Goal: Task Accomplishment & Management: Manage account settings

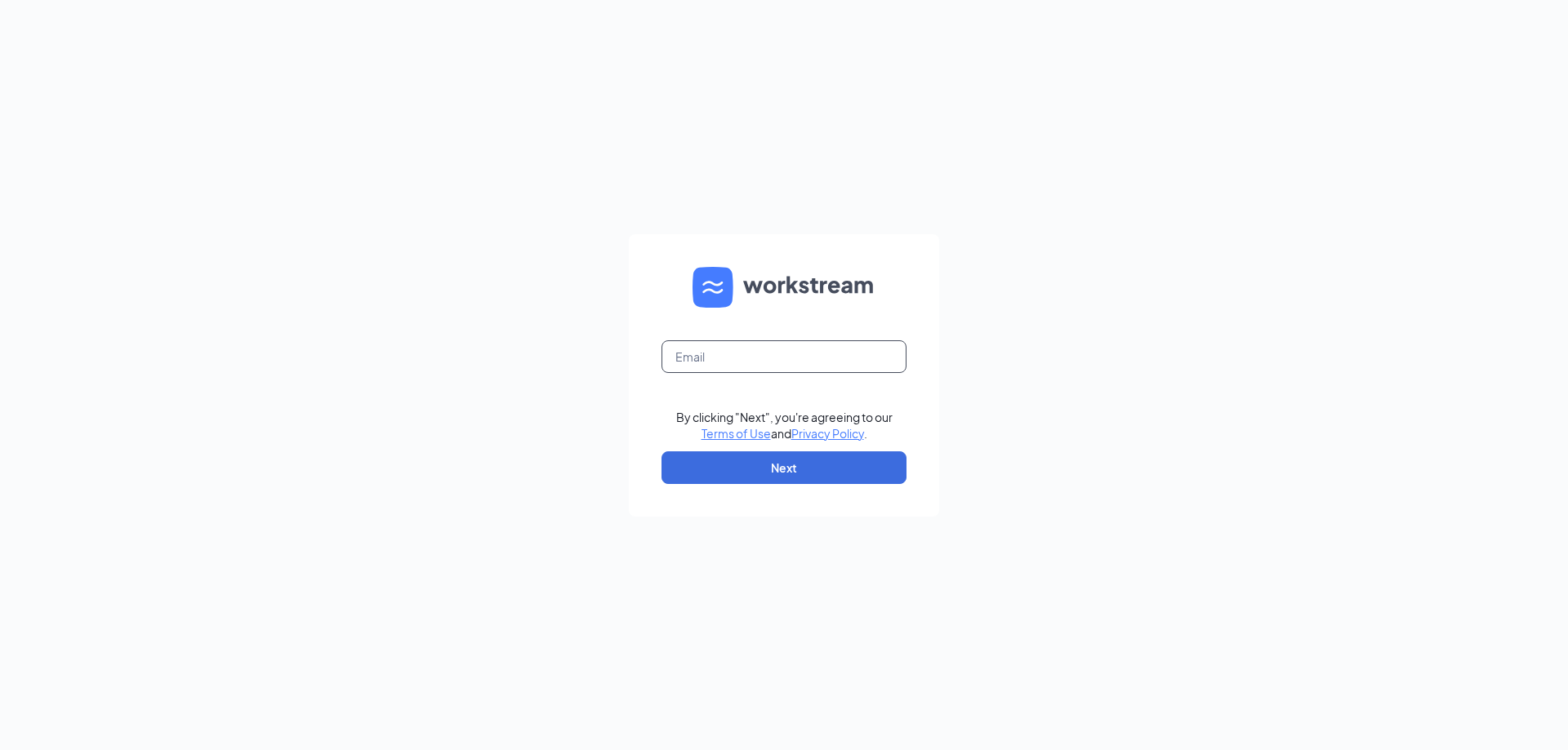
click at [735, 366] on input "text" at bounding box center [783, 356] width 245 height 33
type input "Kd@gen#202017631"
click at [758, 466] on button "Next" at bounding box center [783, 468] width 245 height 33
click at [794, 346] on input "Kd@gen#202017631" at bounding box center [783, 356] width 245 height 33
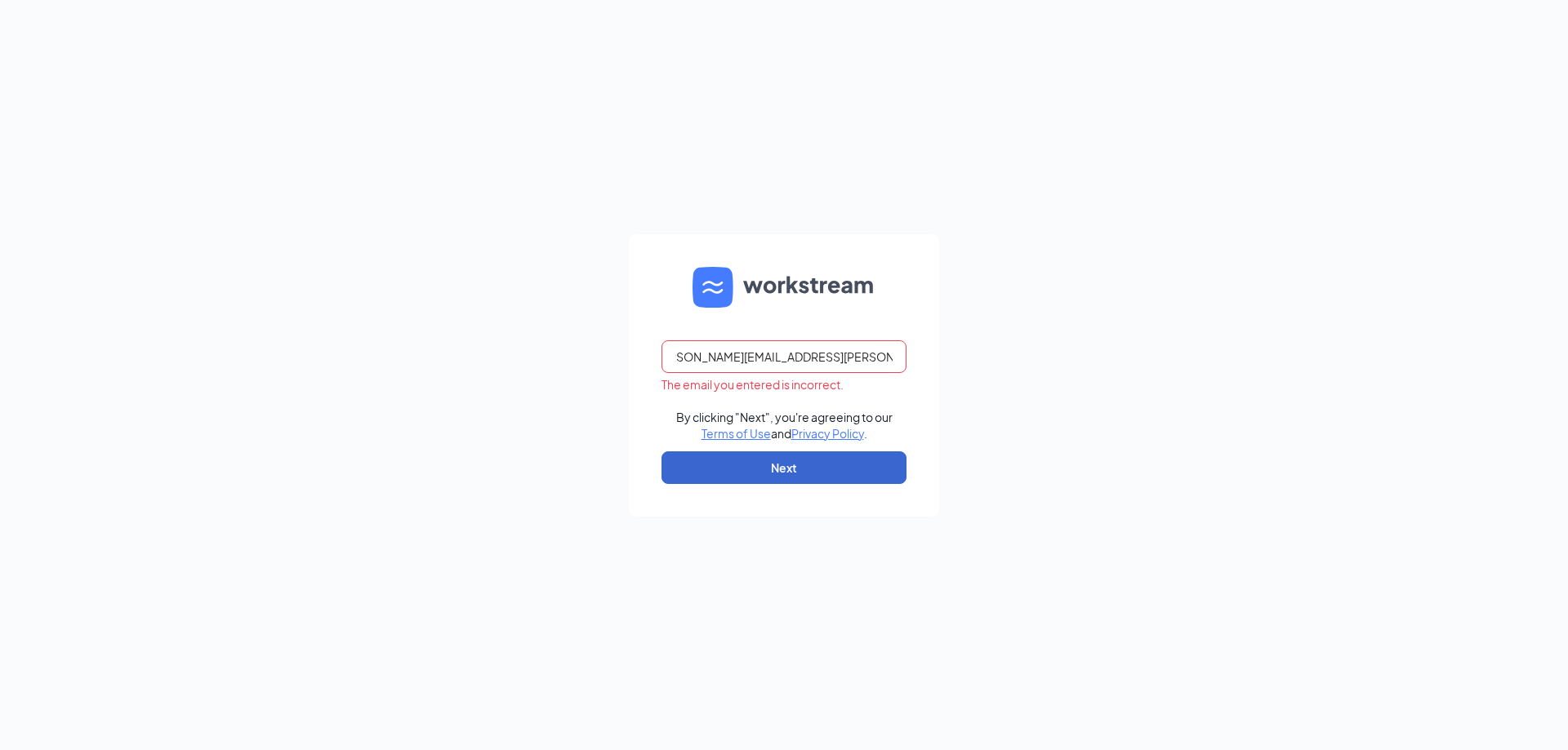
type input "[PERSON_NAME][EMAIL_ADDRESS][PERSON_NAME][DOMAIN_NAME]"
click at [829, 471] on button "Next" at bounding box center [783, 468] width 245 height 33
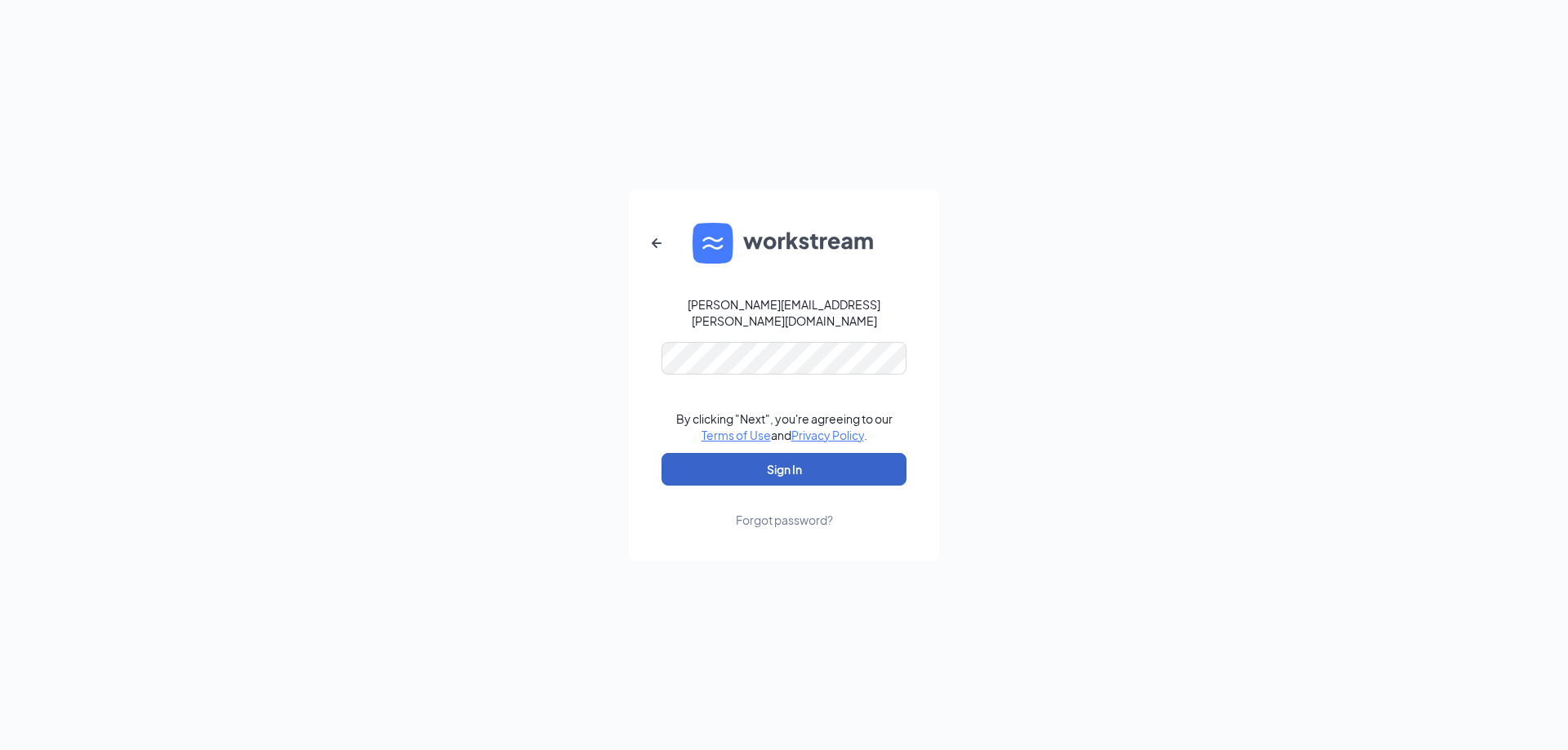
click at [777, 474] on button "Sign In" at bounding box center [783, 470] width 245 height 33
click at [819, 459] on button "Sign In" at bounding box center [783, 470] width 245 height 33
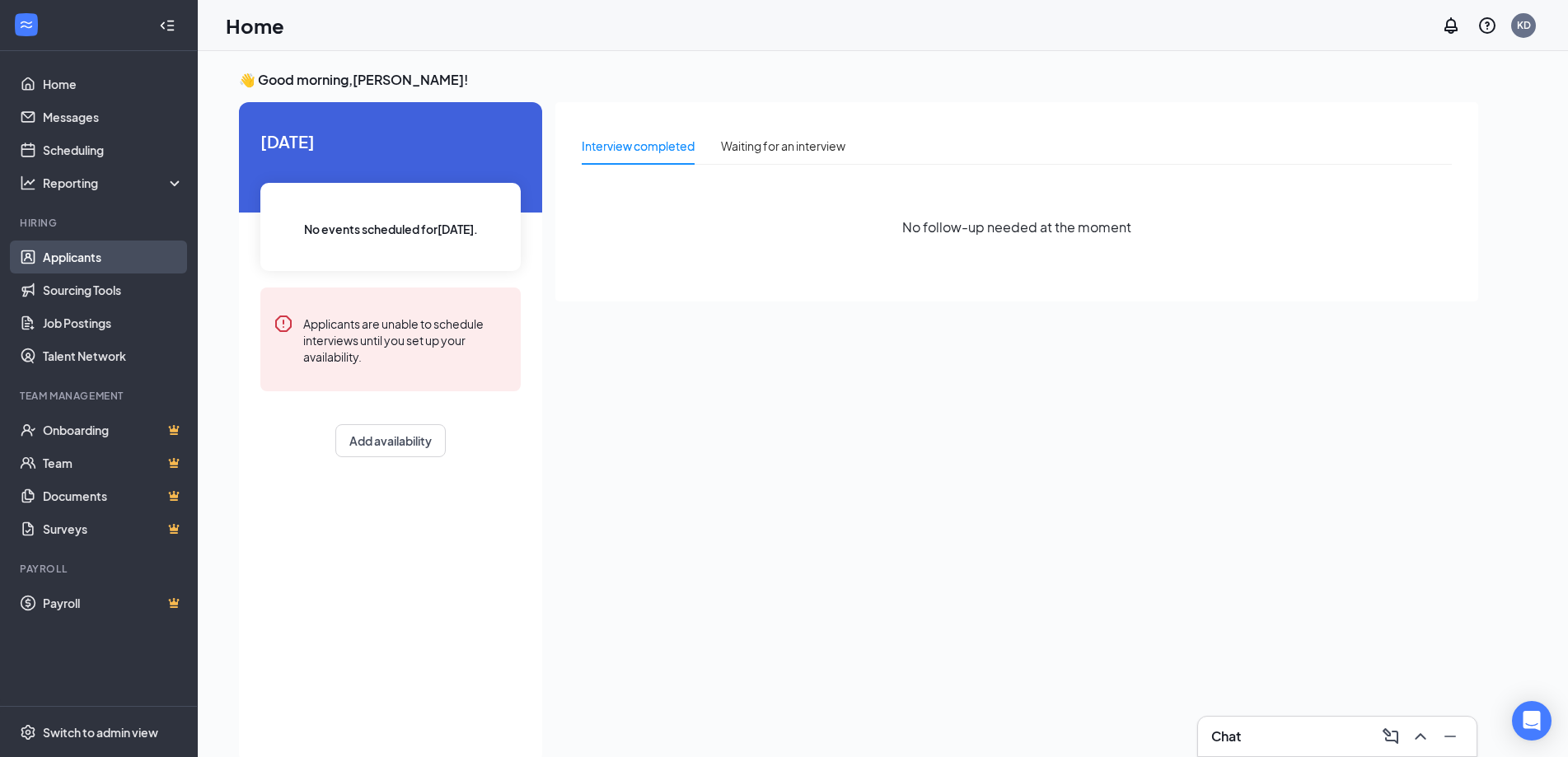
click at [107, 264] on link "Applicants" at bounding box center [112, 257] width 141 height 33
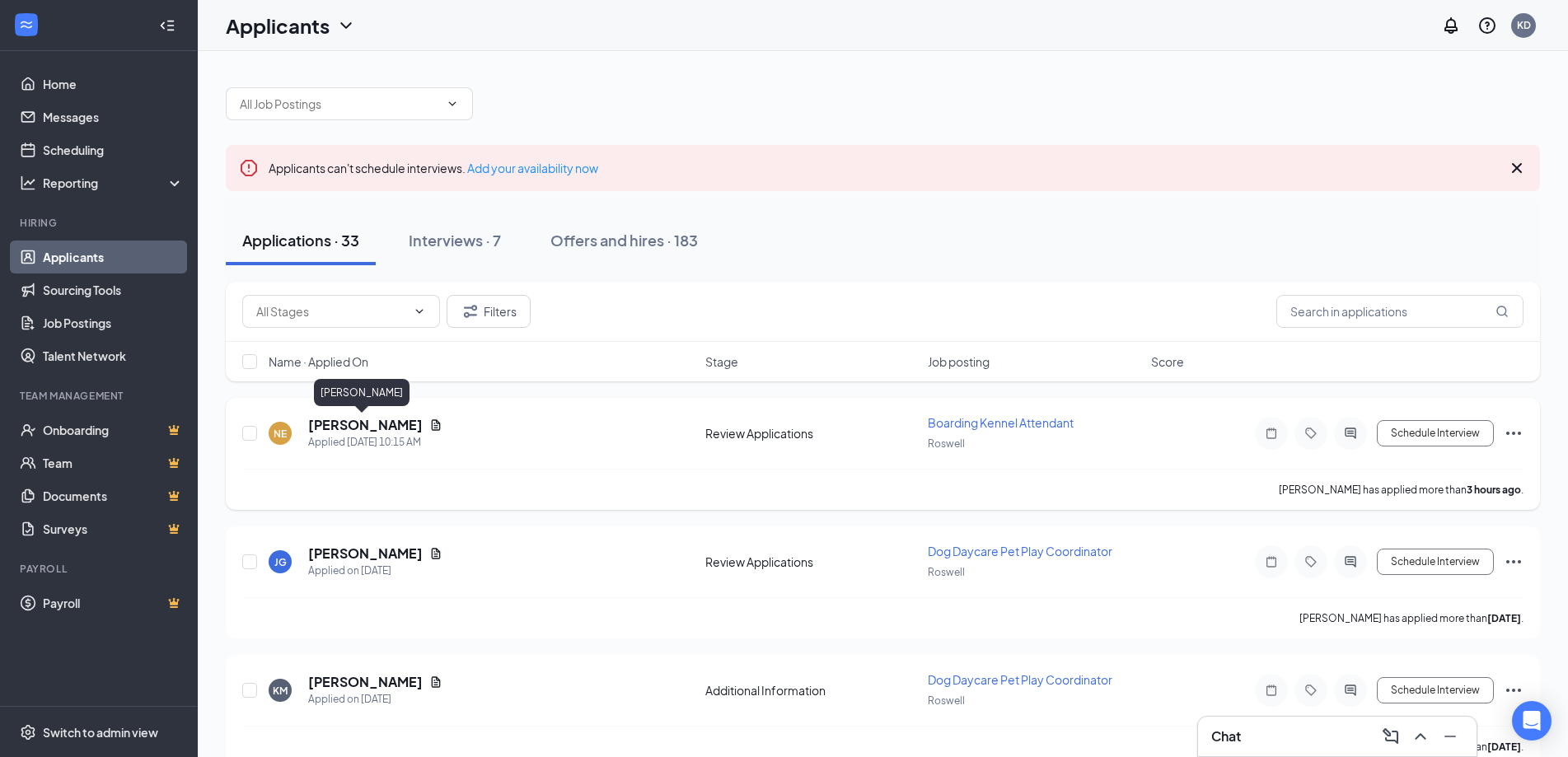
drag, startPoint x: 400, startPoint y: 426, endPoint x: 314, endPoint y: 430, distance: 86.1
click at [314, 430] on div "[PERSON_NAME]" at bounding box center [375, 425] width 135 height 18
click at [314, 430] on h5 "[PERSON_NAME]" at bounding box center [366, 425] width 114 height 18
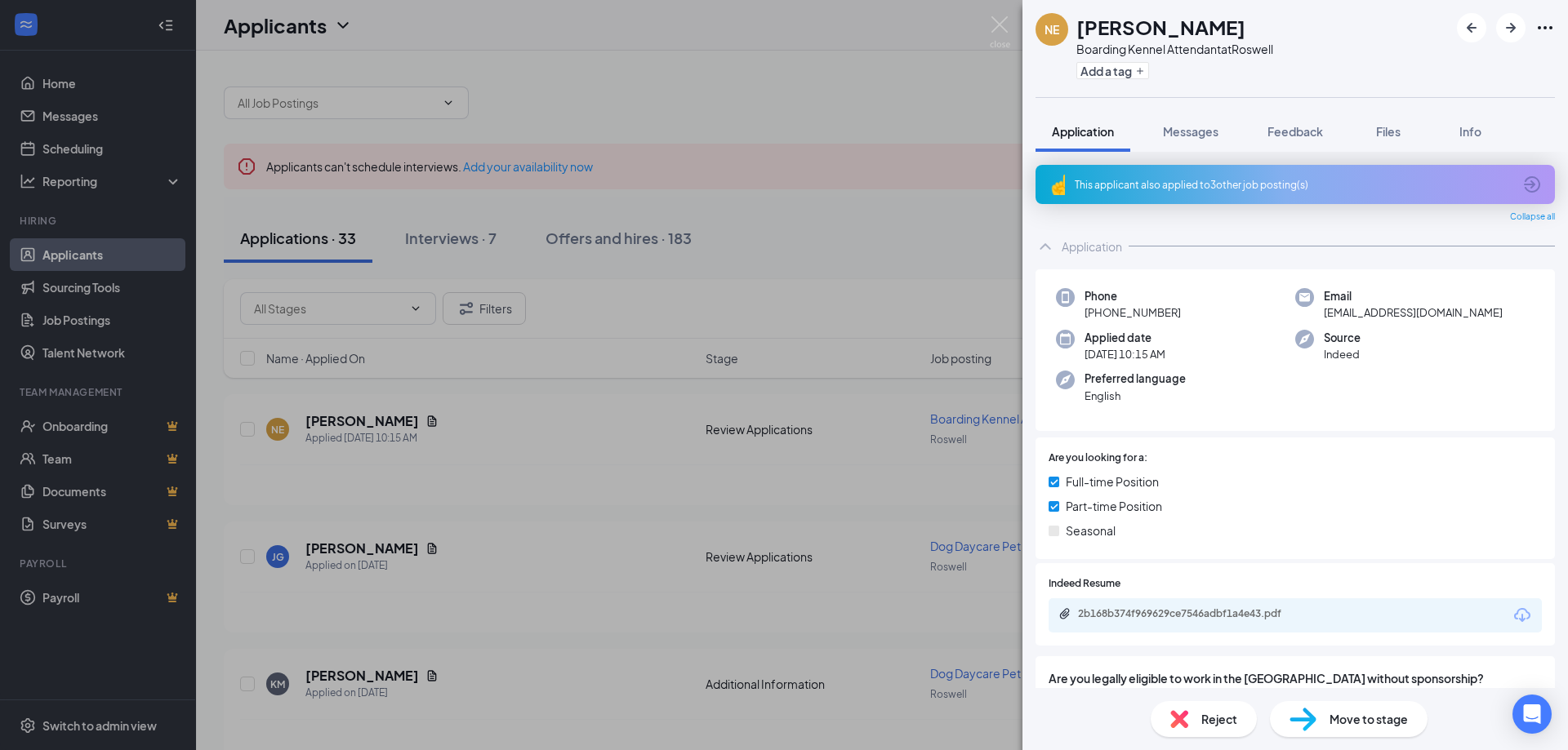
drag, startPoint x: 1109, startPoint y: 33, endPoint x: 1080, endPoint y: 39, distance: 29.6
click at [1080, 39] on div "[PERSON_NAME]" at bounding box center [1174, 27] width 197 height 28
